Goal: Information Seeking & Learning: Find specific page/section

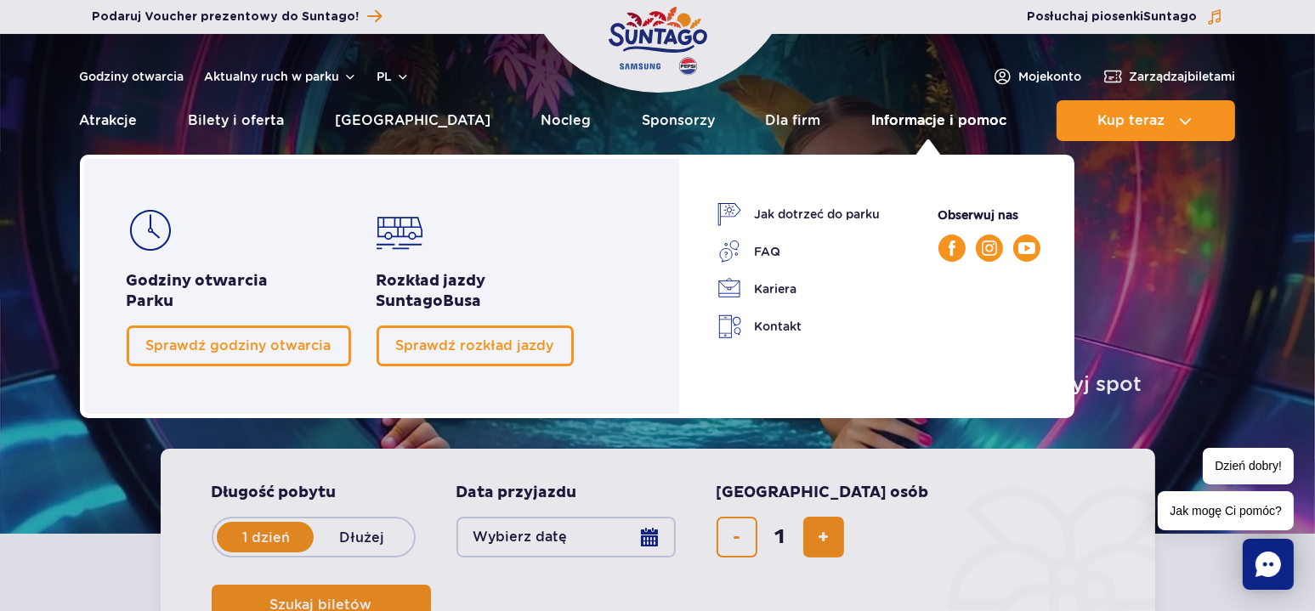
click at [956, 116] on link "Informacje i pomoc" at bounding box center [938, 120] width 135 height 41
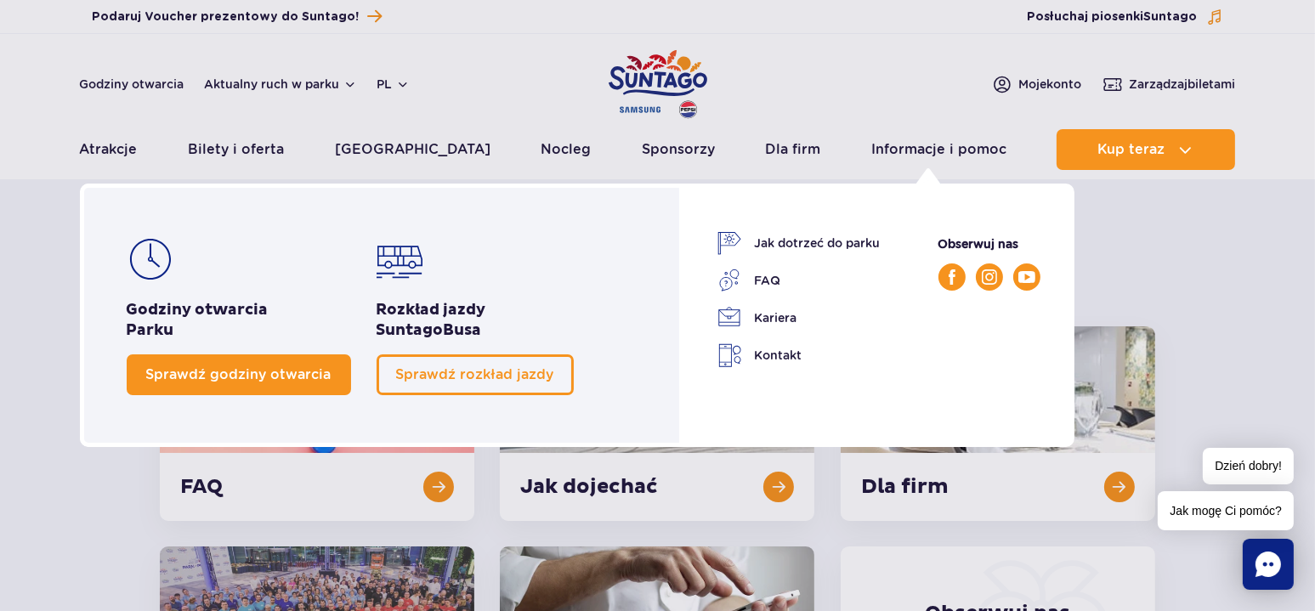
click at [284, 372] on span "Sprawdź godziny otwarcia" at bounding box center [238, 374] width 185 height 16
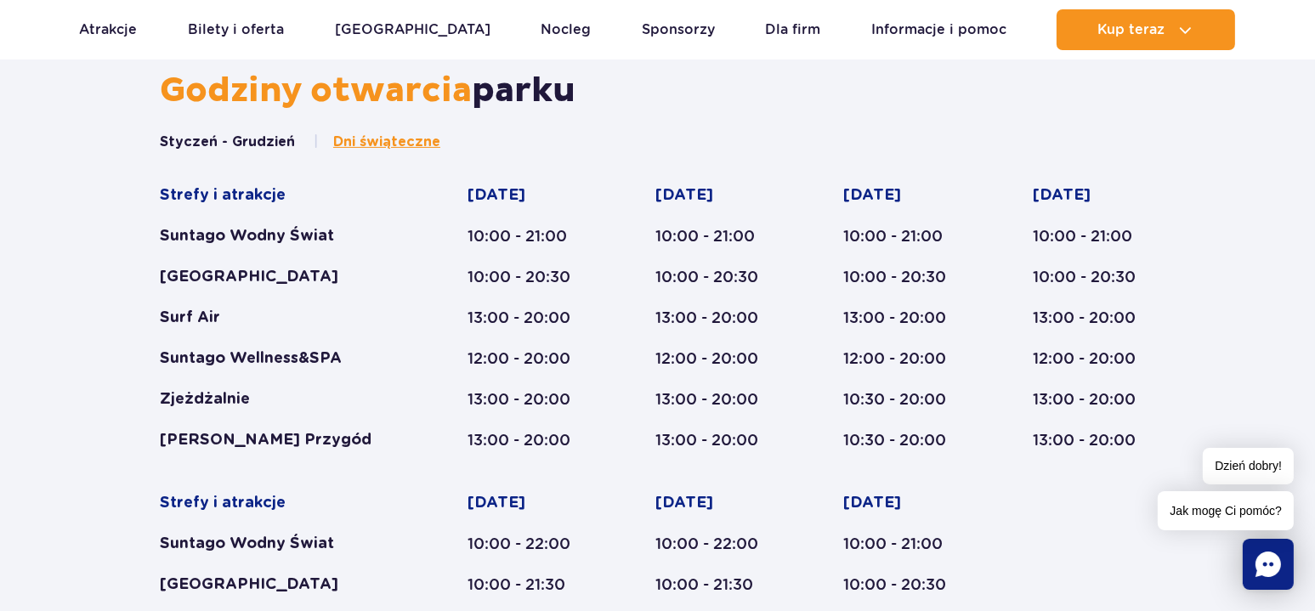
scroll to position [617, 0]
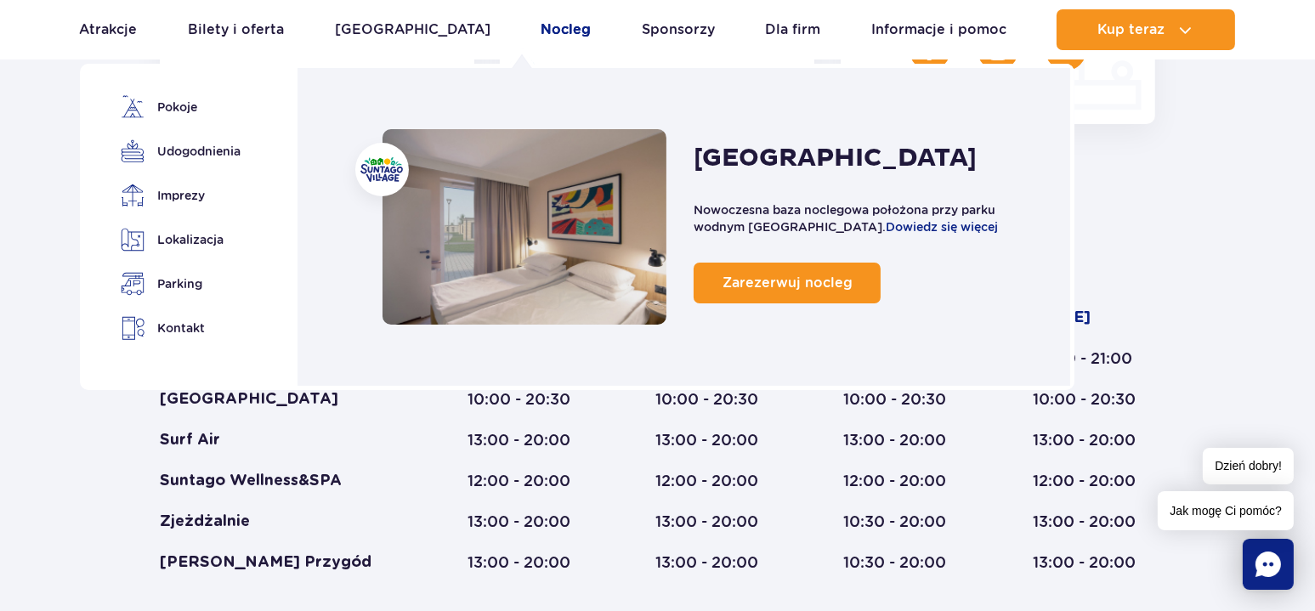
click at [541, 35] on link "Nocleg" at bounding box center [566, 29] width 50 height 41
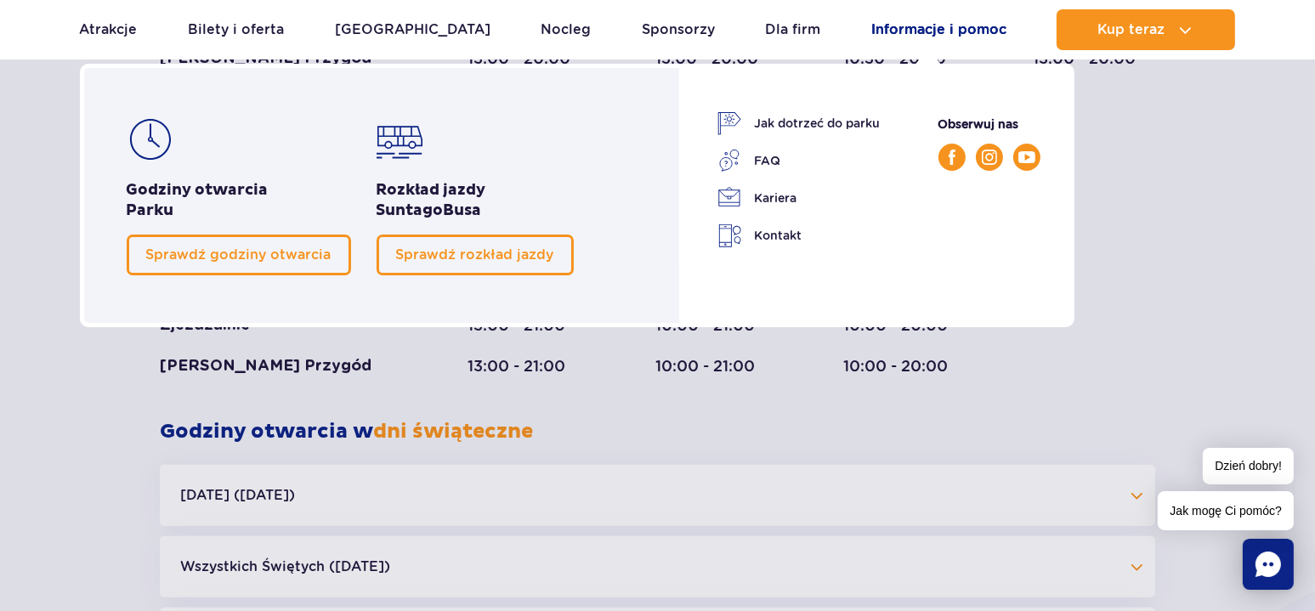
scroll to position [1062, 0]
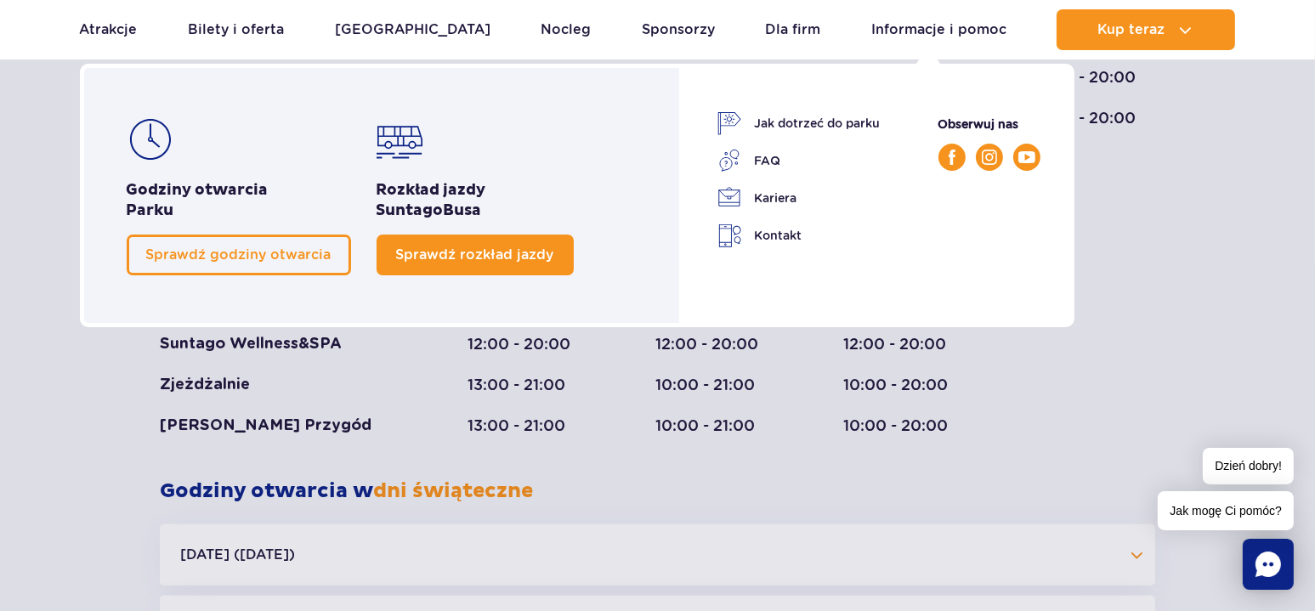
click at [465, 257] on span "Sprawdź rozkład jazdy" at bounding box center [475, 255] width 158 height 16
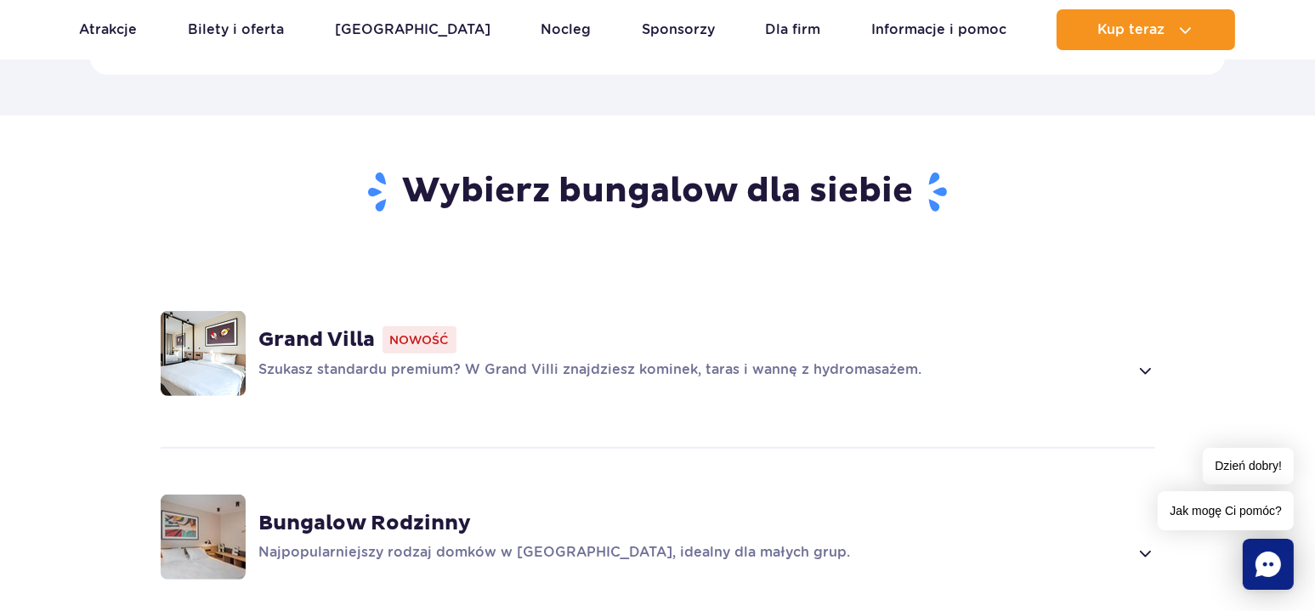
scroll to position [1275, 0]
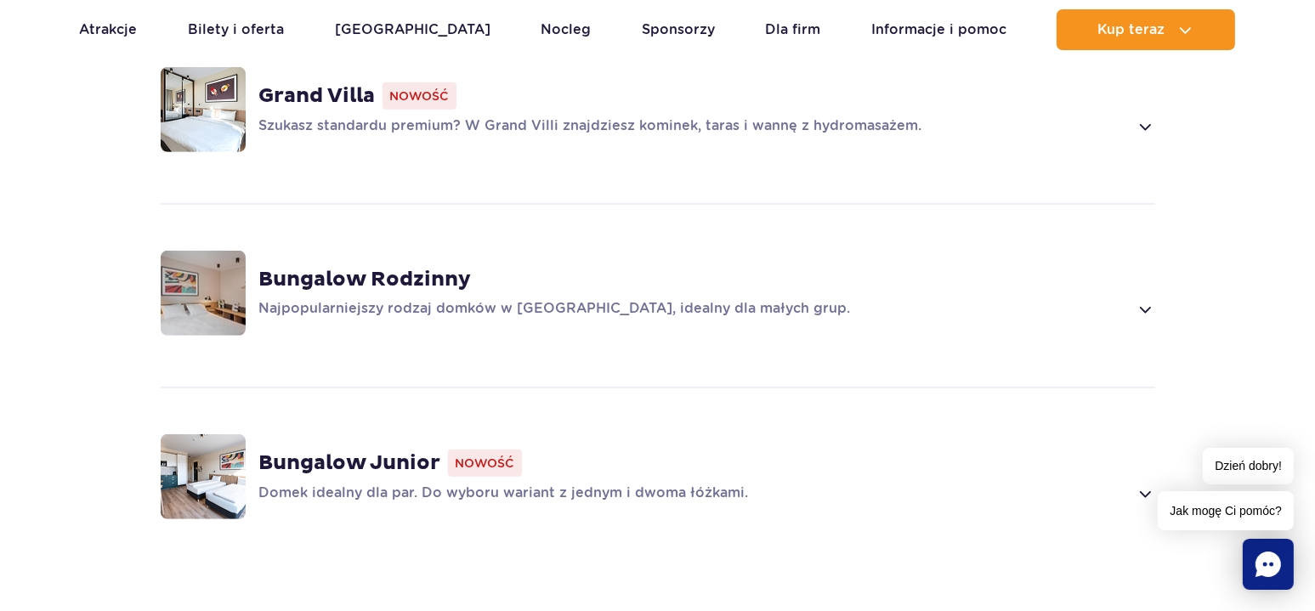
click at [395, 267] on strong "Bungalow Rodzinny" at bounding box center [365, 280] width 213 height 26
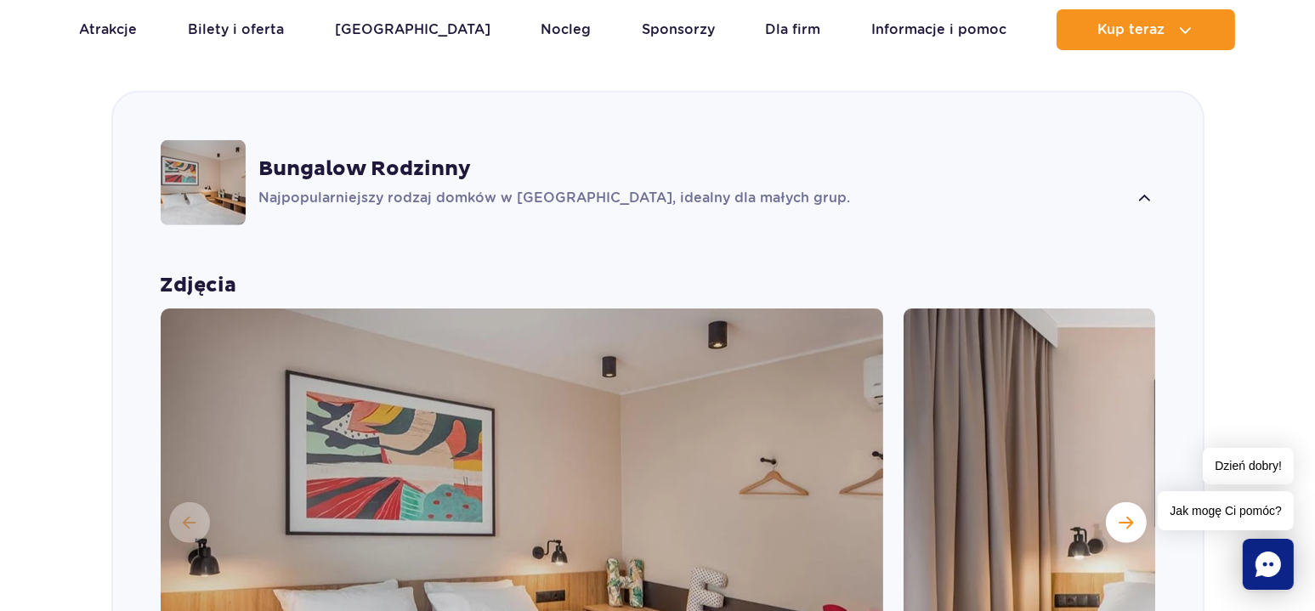
scroll to position [1627, 0]
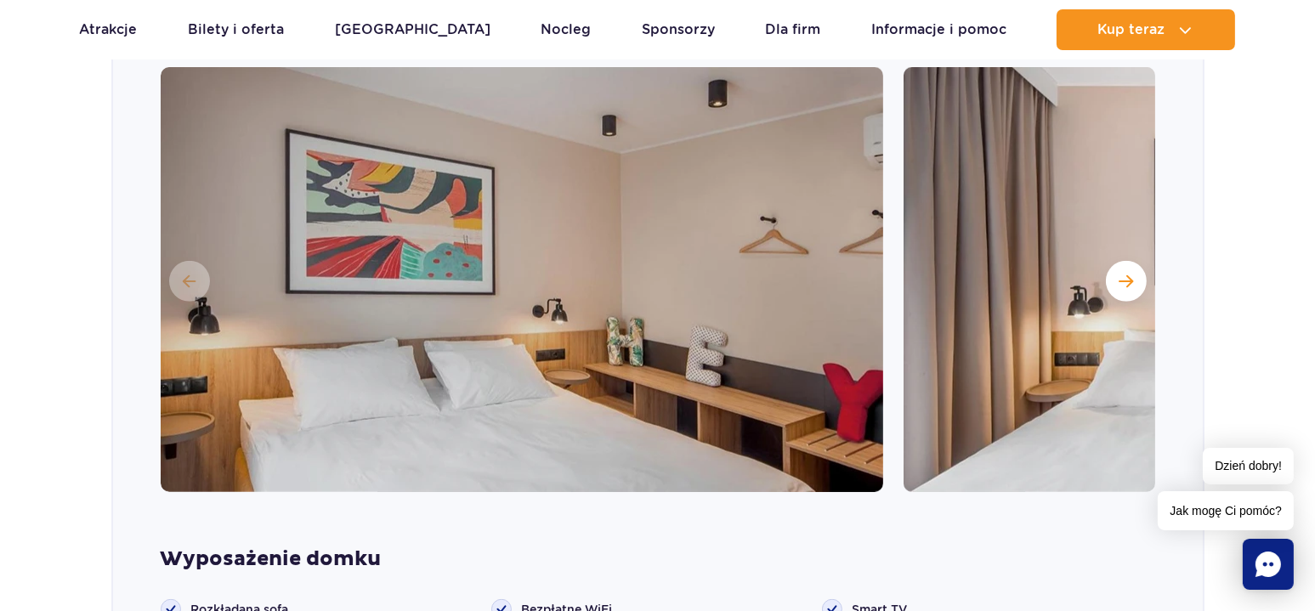
click at [1142, 269] on img at bounding box center [1265, 279] width 723 height 425
click at [1132, 263] on button "Następny slajd" at bounding box center [1126, 281] width 41 height 41
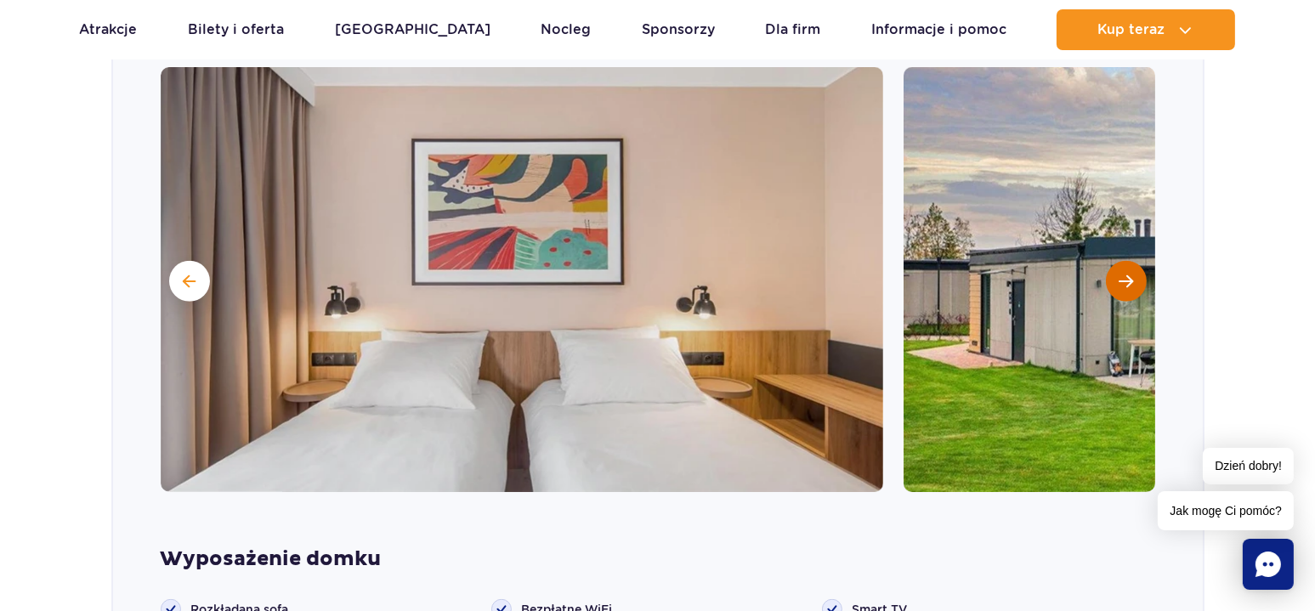
click at [1125, 262] on button "Następny slajd" at bounding box center [1126, 281] width 41 height 41
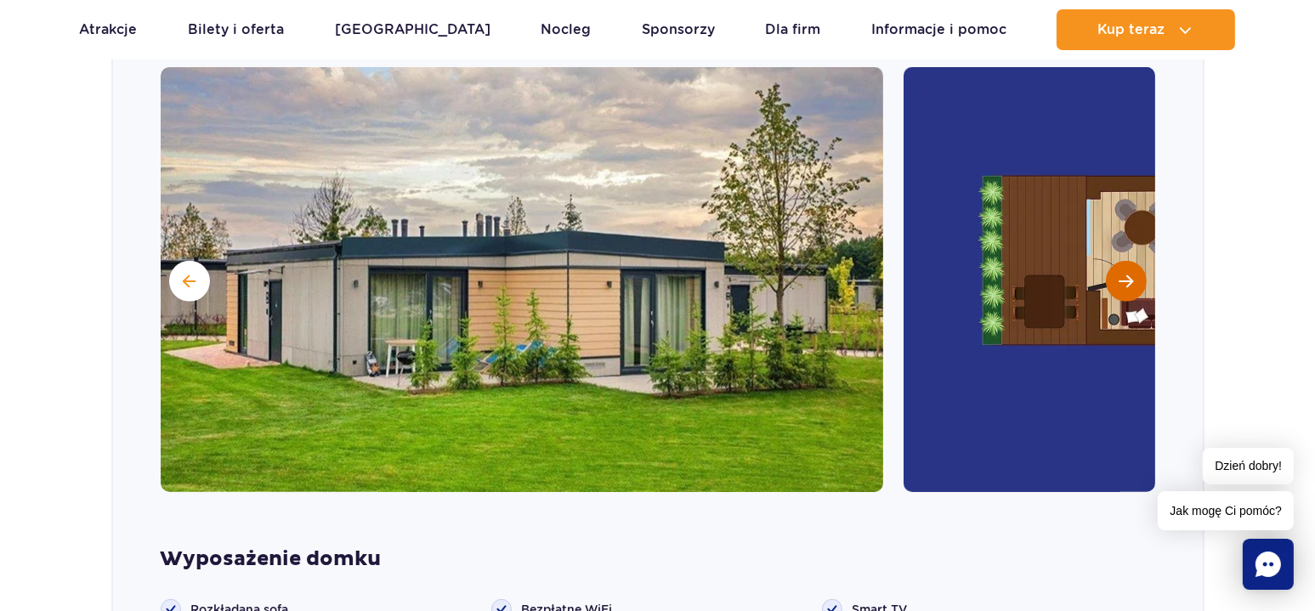
click at [1118, 262] on button "Następny slajd" at bounding box center [1126, 281] width 41 height 41
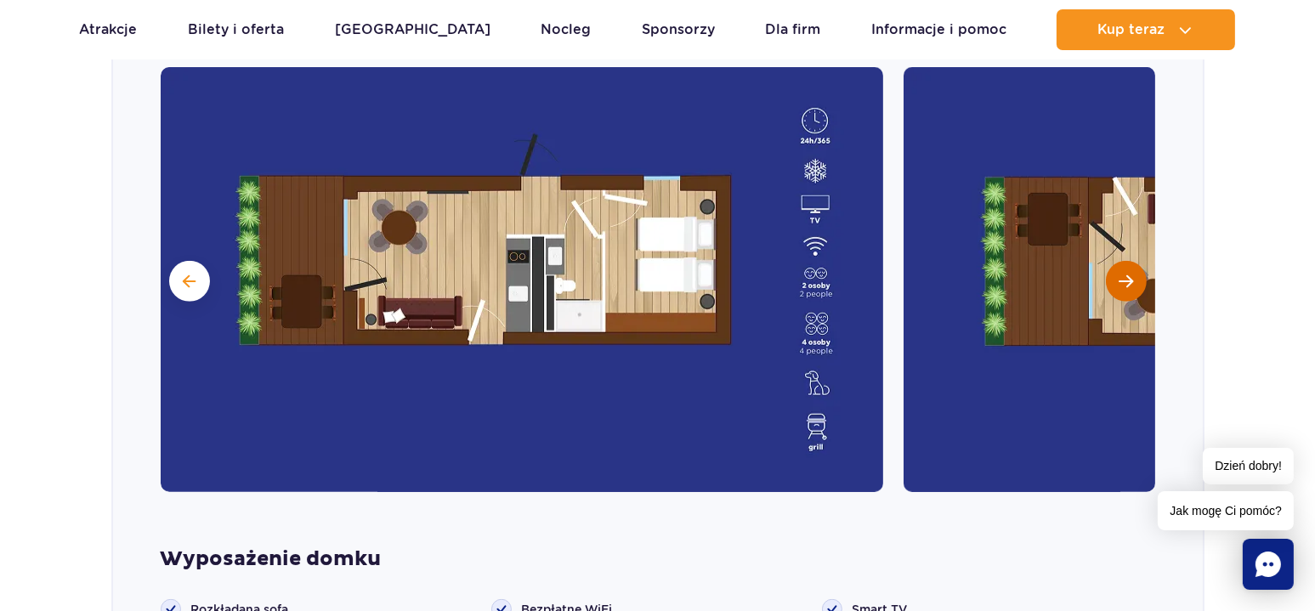
click at [1117, 262] on button "Następny slajd" at bounding box center [1126, 281] width 41 height 41
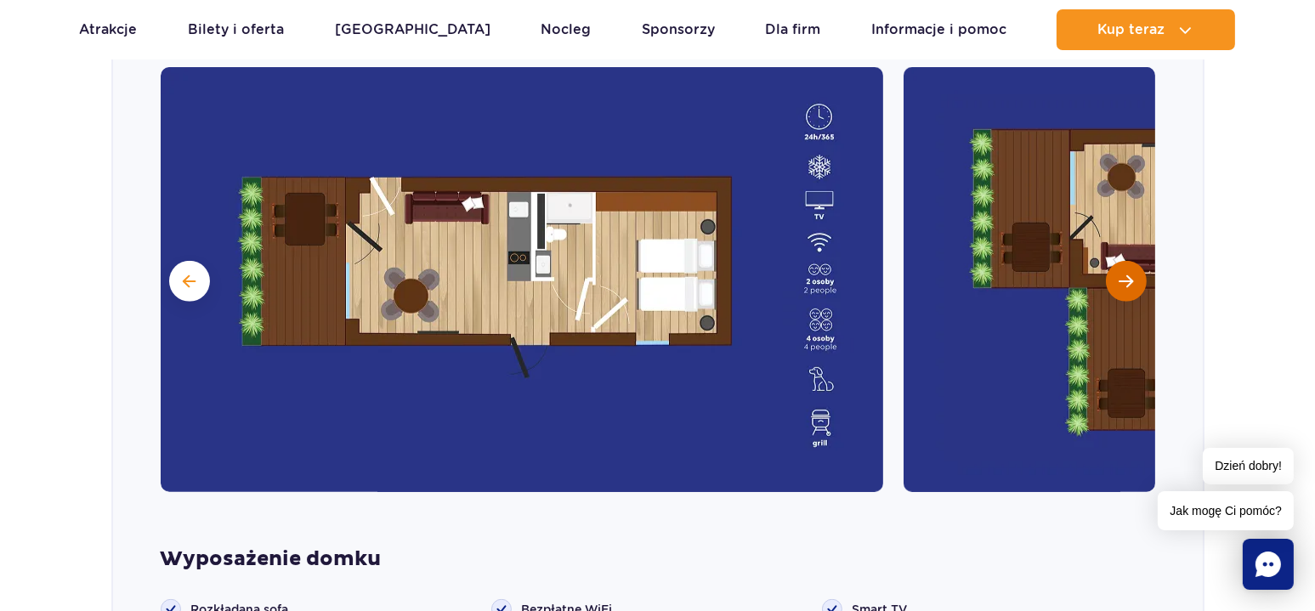
click at [1116, 262] on button "Następny slajd" at bounding box center [1126, 281] width 41 height 41
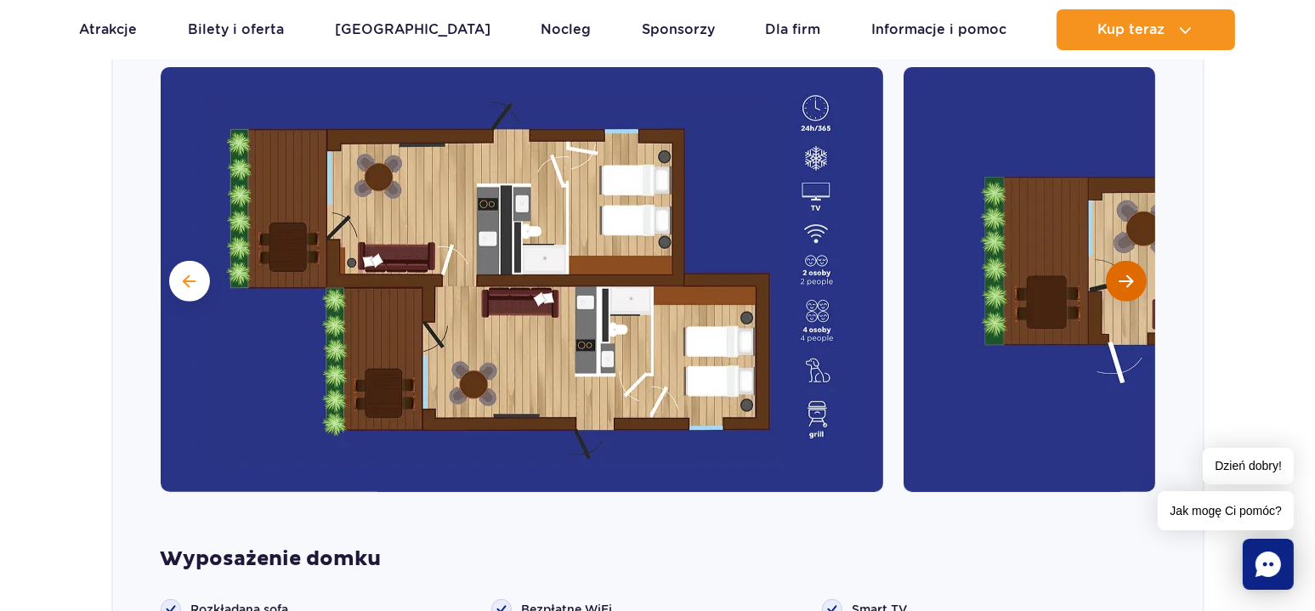
click at [1116, 262] on button "Następny slajd" at bounding box center [1126, 281] width 41 height 41
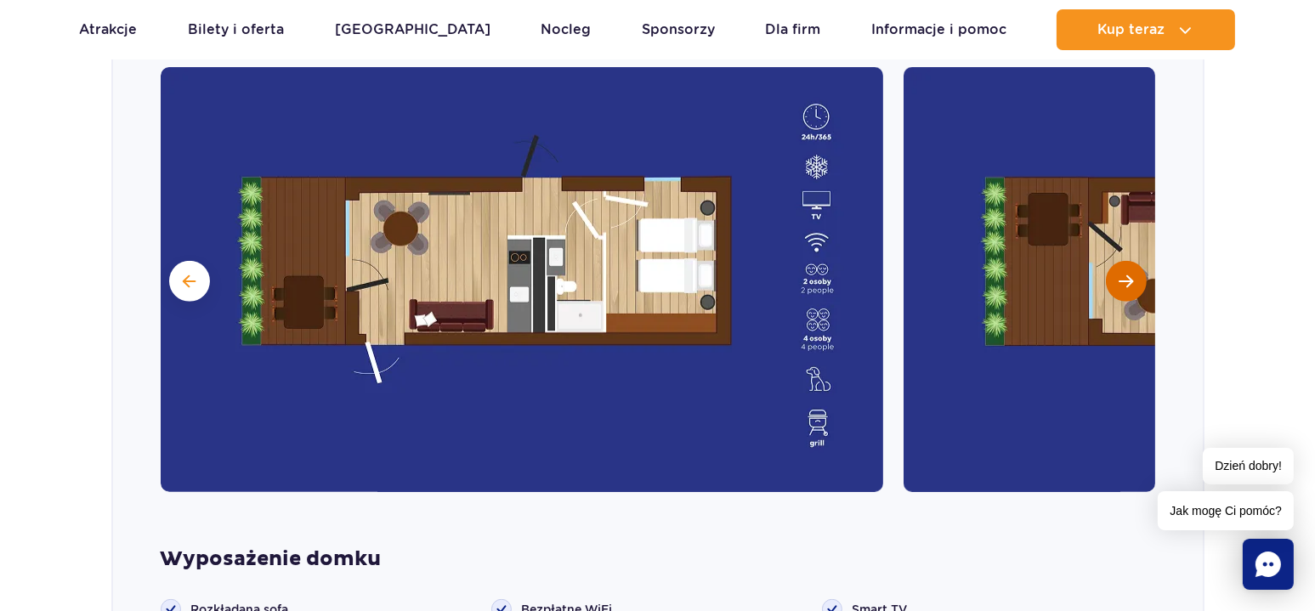
click at [1116, 262] on button "Następny slajd" at bounding box center [1126, 281] width 41 height 41
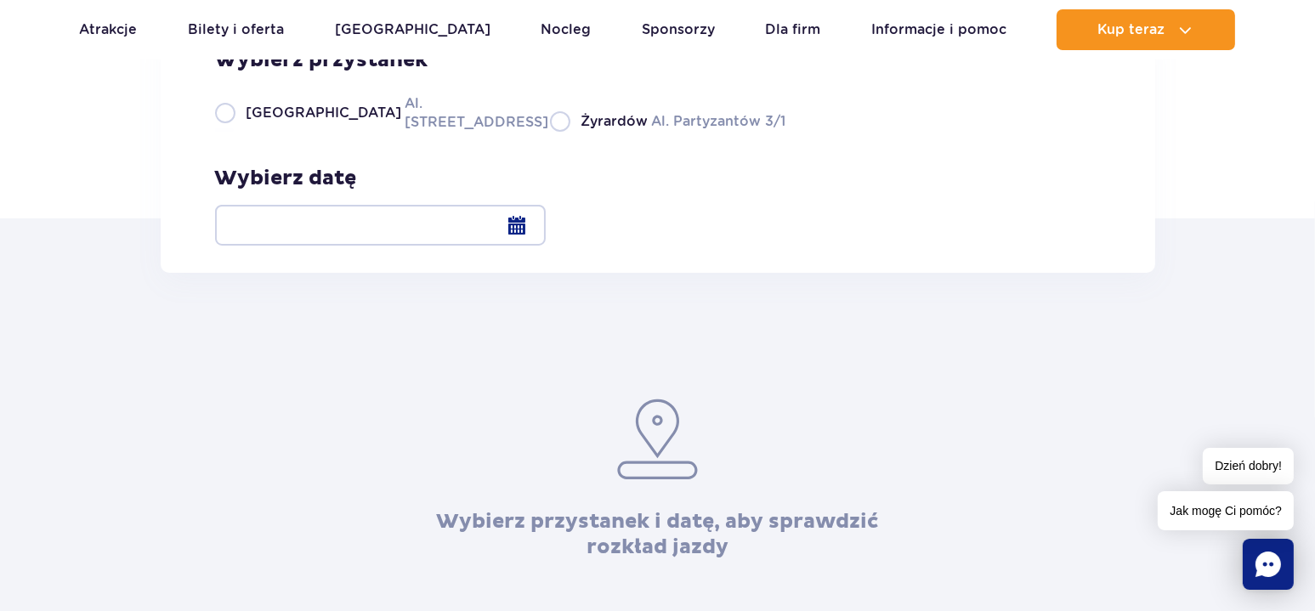
scroll to position [340, 0]
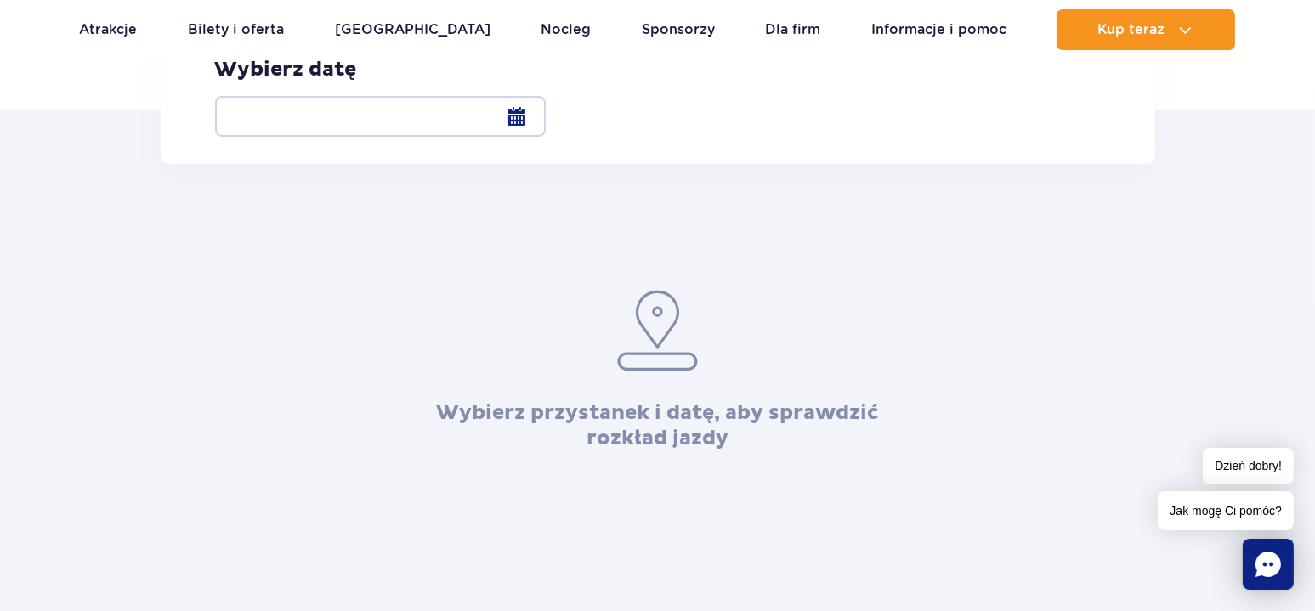
click at [225, 23] on label "Warszawa Al. Jerozolimskie 56" at bounding box center [372, 4] width 315 height 38
click at [225, 23] on input "Warszawa Al. Jerozolimskie 56" at bounding box center [224, 21] width 19 height 3
radio input "true"
click at [546, 118] on div at bounding box center [380, 116] width 331 height 41
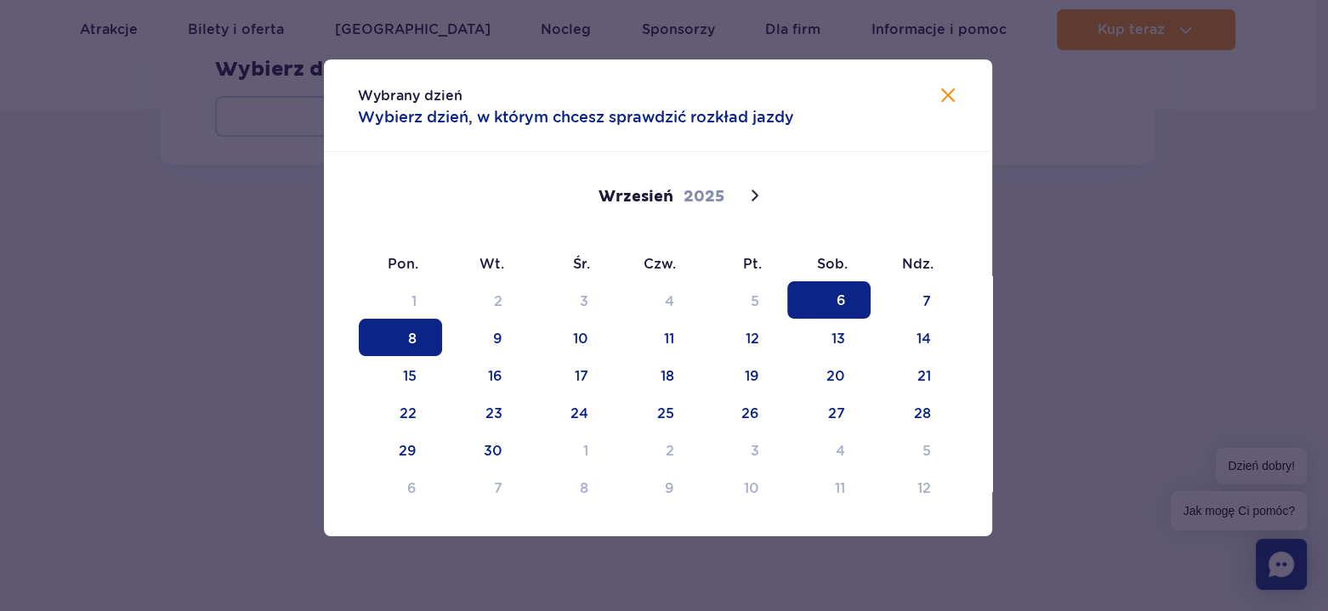
click at [406, 343] on span "8" at bounding box center [400, 337] width 83 height 37
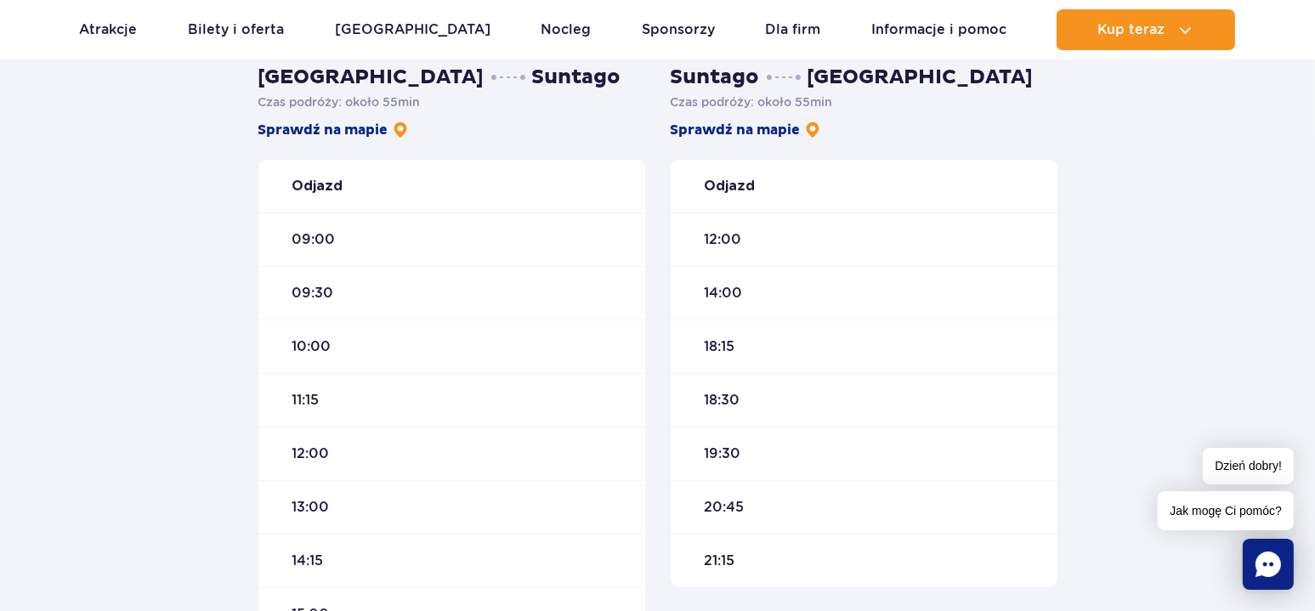
scroll to position [255, 0]
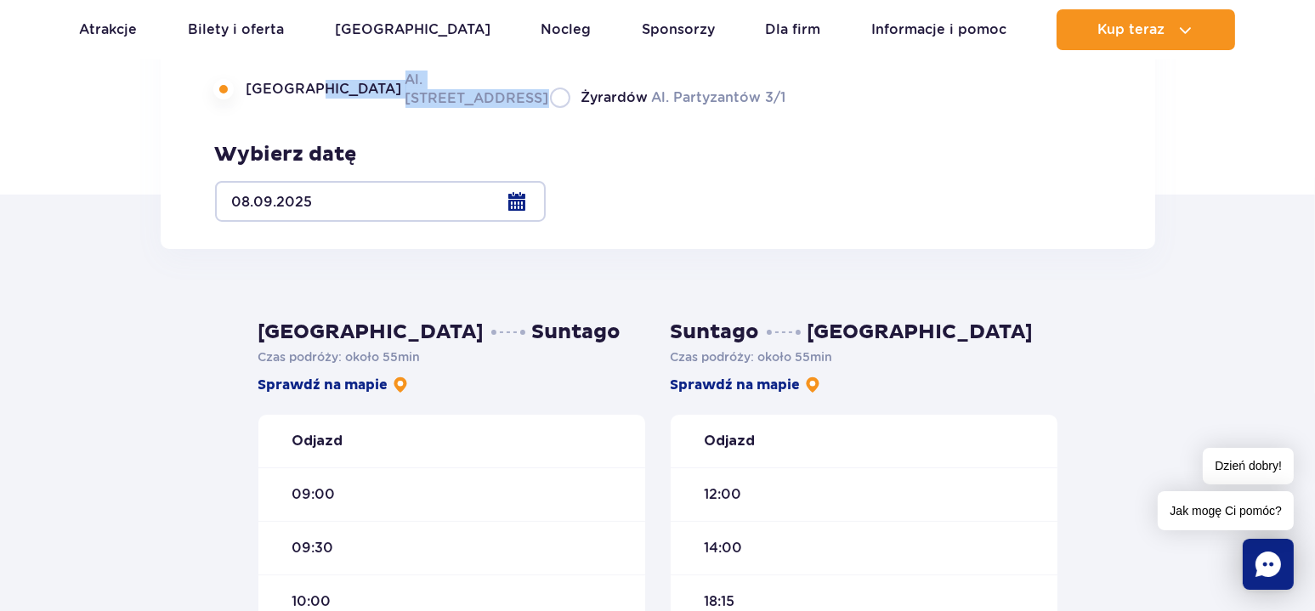
click at [451, 108] on div "Warszawa Al. Jerozolimskie 56 Żyrardów Al. Partyzantów 3/1" at bounding box center [500, 89] width 571 height 38
copy label "Al. Jerozolimskie 56"
drag, startPoint x: 247, startPoint y: 196, endPoint x: 459, endPoint y: 222, distance: 213.3
click at [459, 222] on div "Wybierz przystanek Warszawa Al. Jerozolimskie 56 Żyrardów Al. Partyzantów 3/1 W…" at bounding box center [658, 123] width 995 height 252
copy label "Warszawa Al. Jerozolimskie 56"
